Goal: Task Accomplishment & Management: Manage account settings

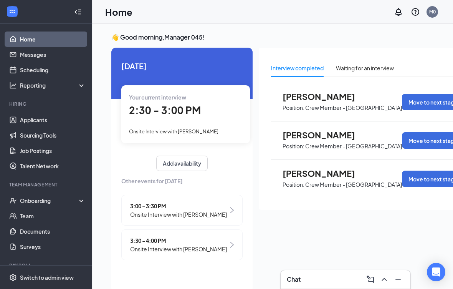
click at [209, 118] on div "2:30 - 3:00 PM" at bounding box center [185, 111] width 113 height 16
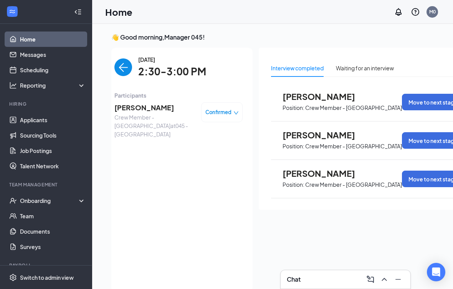
click at [230, 109] on span "Confirmed" at bounding box center [219, 112] width 26 height 8
click at [220, 235] on div "[DATE] 2:30-3:00 PM Participants [PERSON_NAME] Crew Member - [GEOGRAPHIC_DATA] …" at bounding box center [178, 169] width 128 height 229
click at [211, 227] on div "[DATE] 2:30-3:00 PM Participants [PERSON_NAME] Crew Member - [GEOGRAPHIC_DATA] …" at bounding box center [178, 169] width 128 height 229
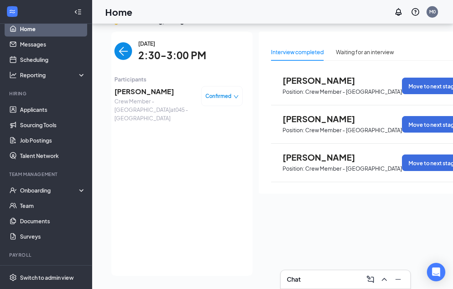
scroll to position [10, 0]
click at [45, 214] on link "Documents" at bounding box center [53, 221] width 66 height 15
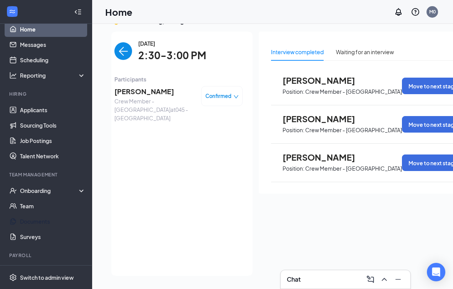
scroll to position [33, 0]
click at [139, 86] on span "[PERSON_NAME]" at bounding box center [154, 91] width 81 height 11
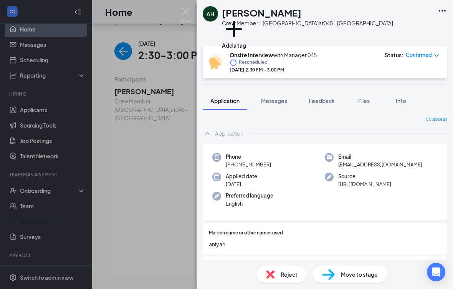
click at [368, 101] on span "Files" at bounding box center [364, 100] width 12 height 7
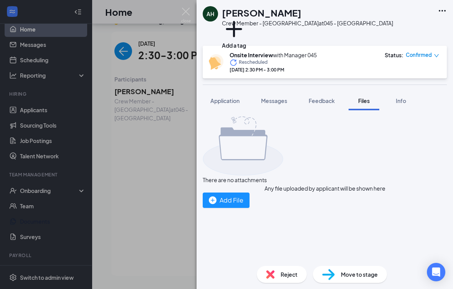
click at [244, 205] on div "Add File" at bounding box center [226, 200] width 35 height 10
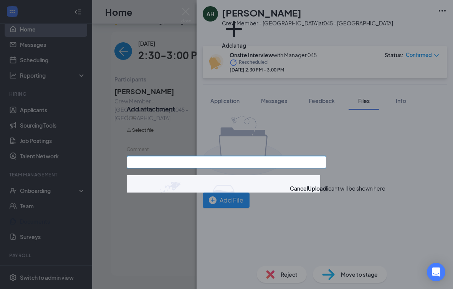
click at [176, 165] on input "Comment" at bounding box center [227, 162] width 200 height 12
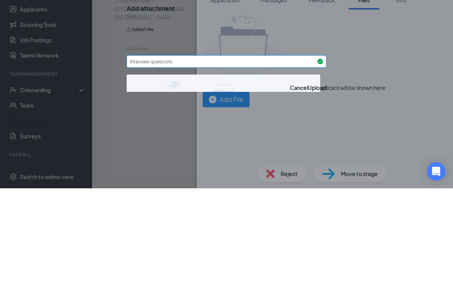
type input "Interview questions"
click at [154, 124] on button "Select file" at bounding box center [140, 130] width 27 height 12
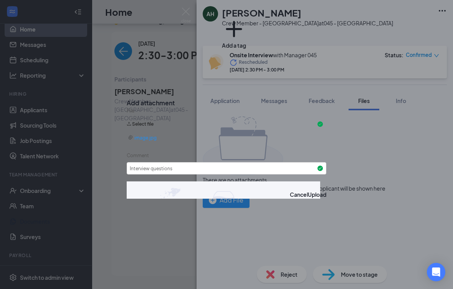
click at [308, 198] on button "Upload" at bounding box center [317, 194] width 18 height 8
